Goal: Find specific page/section: Find specific page/section

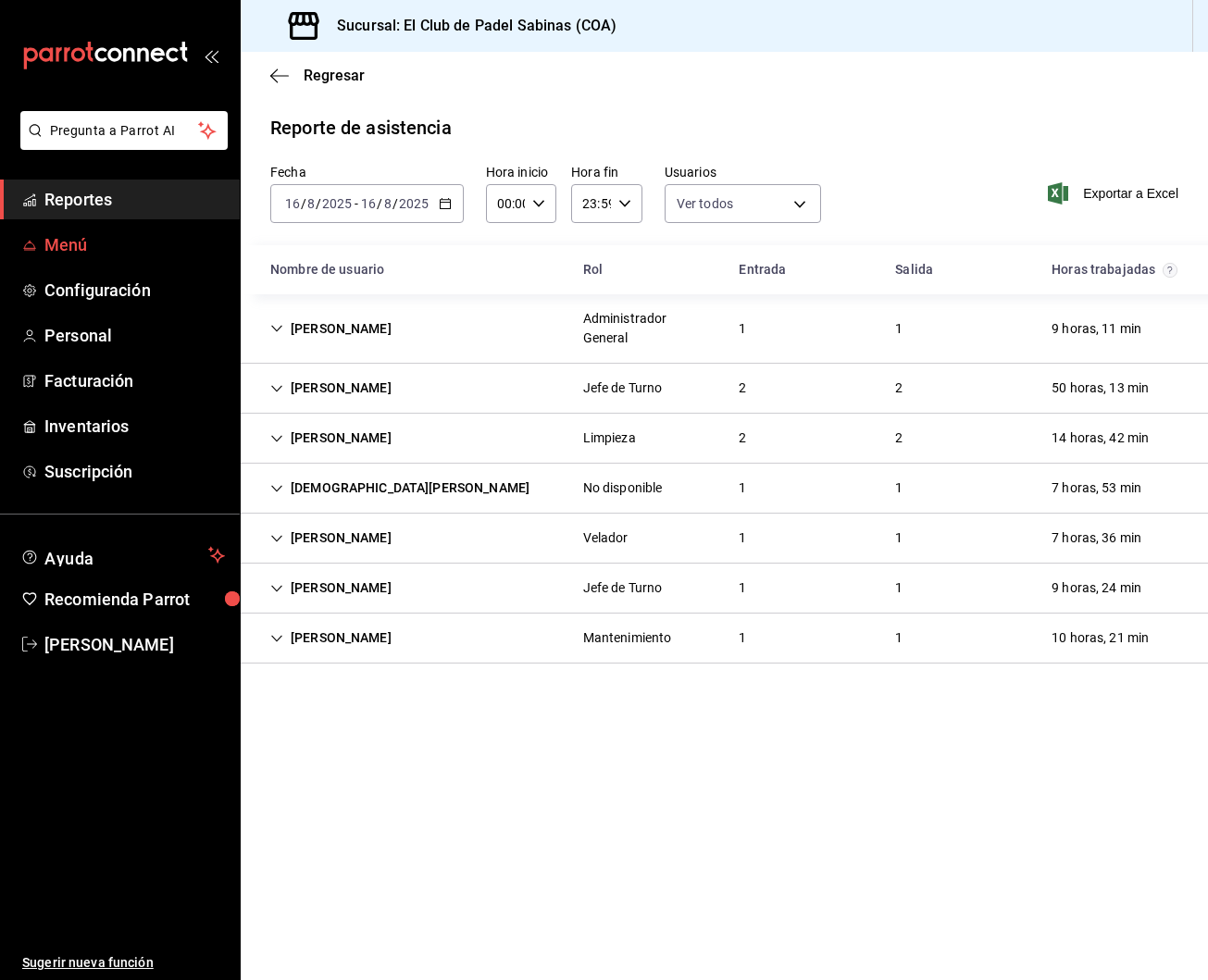
click at [145, 252] on span "Menú" at bounding box center [135, 244] width 181 height 25
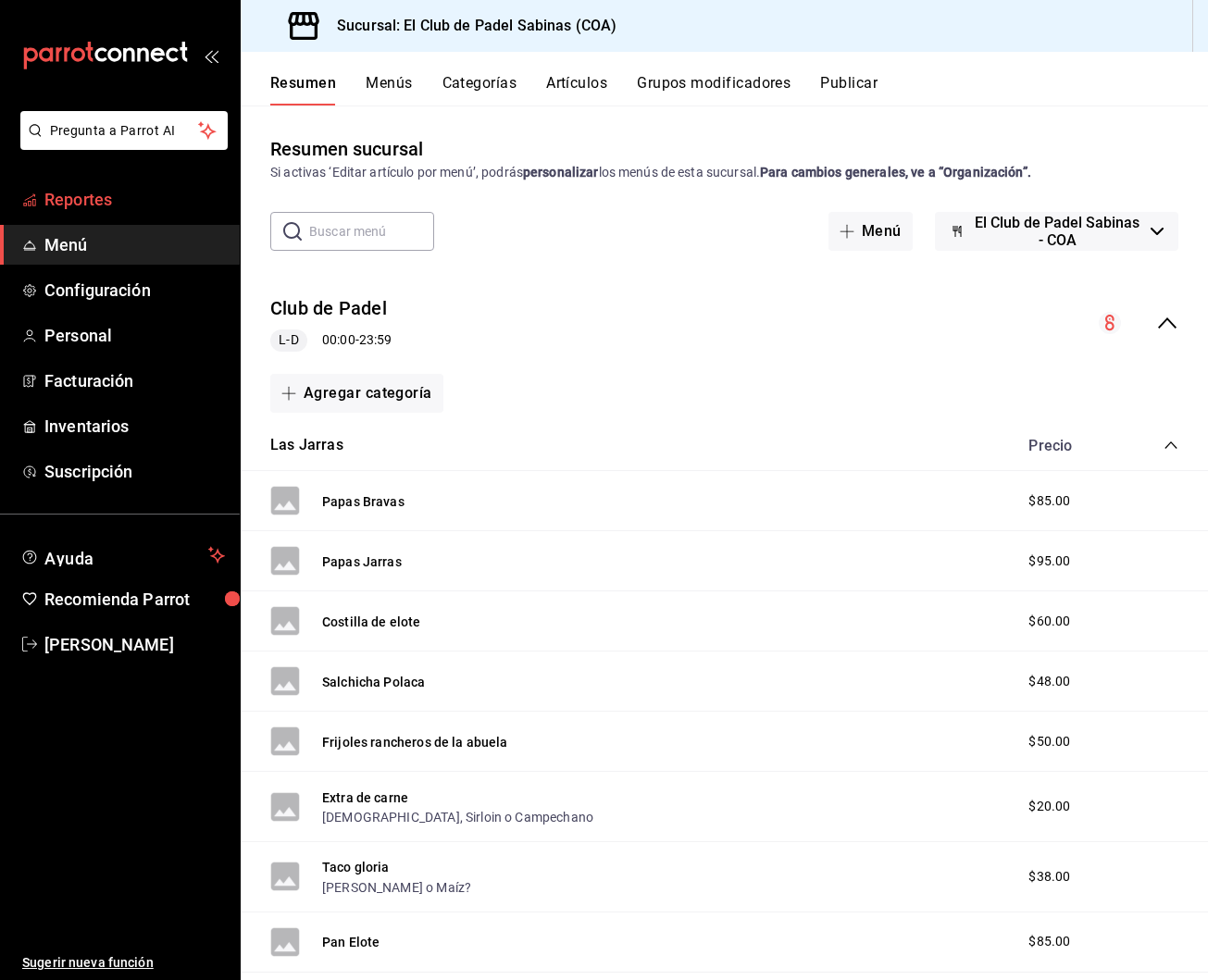
click at [95, 203] on span "Reportes" at bounding box center [135, 199] width 181 height 25
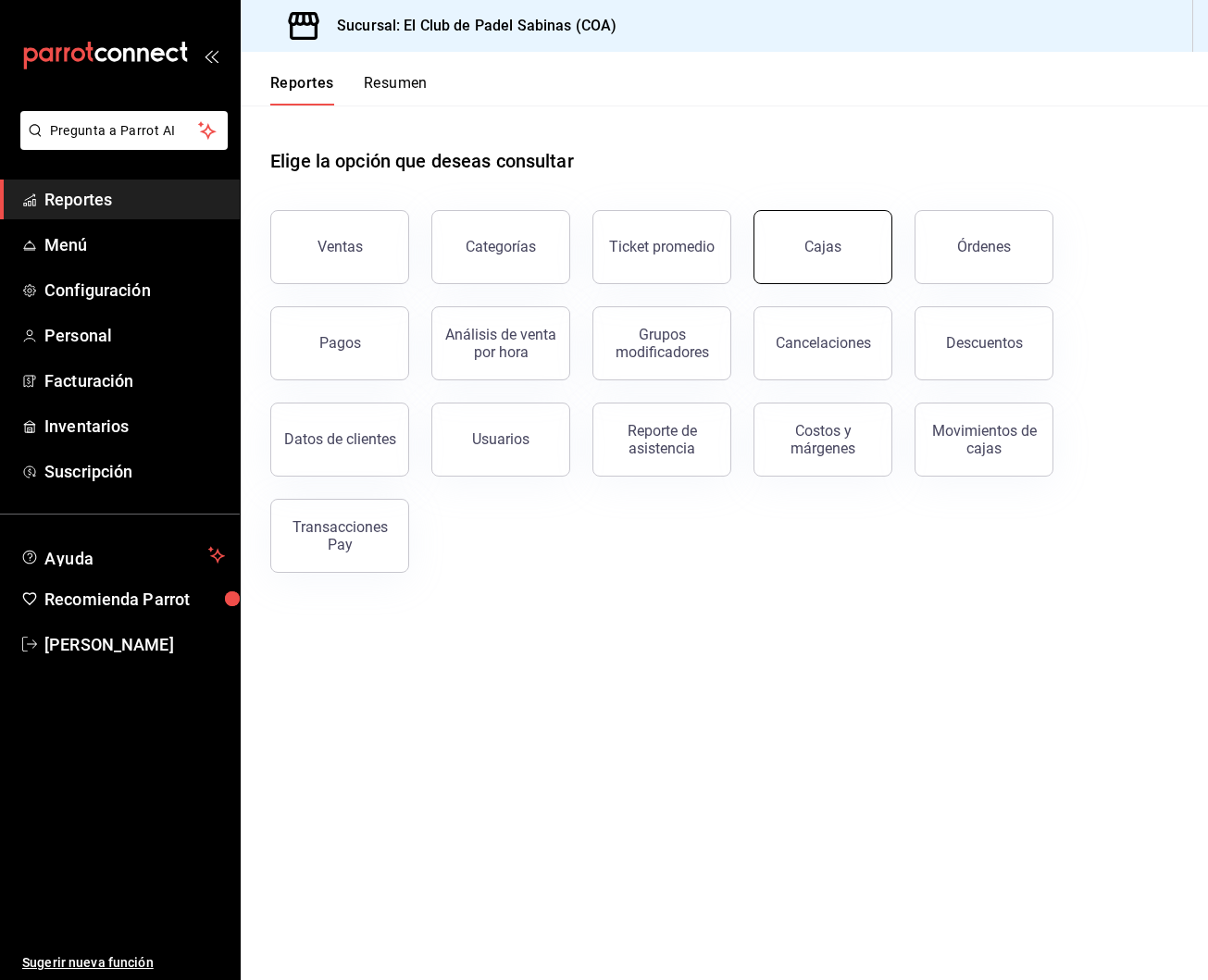
click at [862, 251] on button "Cajas" at bounding box center [823, 247] width 139 height 74
